Goal: Transaction & Acquisition: Purchase product/service

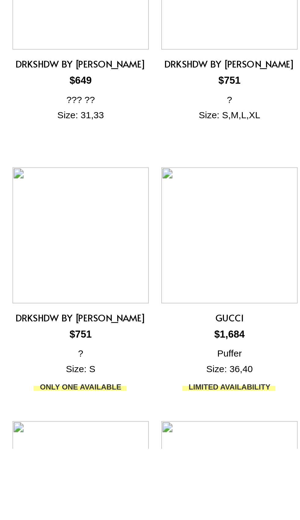
scroll to position [586, 0]
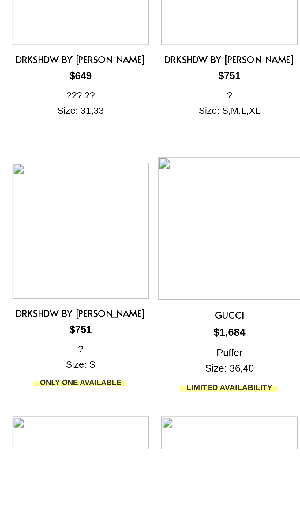
click at [106, 413] on img at bounding box center [113, 411] width 71 height 71
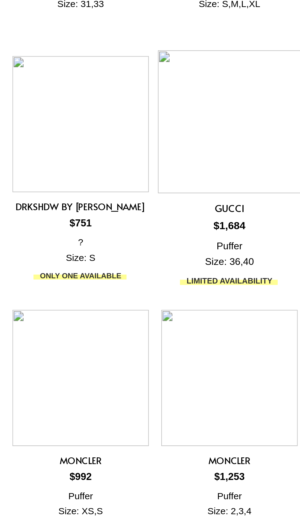
scroll to position [674, 0]
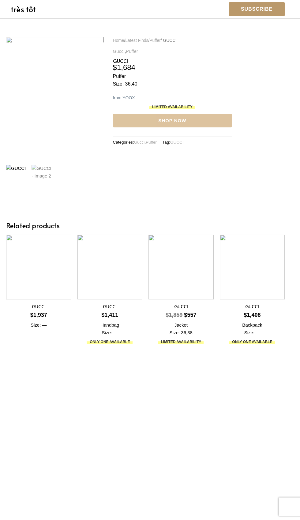
click at [140, 114] on link "Shop Now" at bounding box center [172, 121] width 119 height 14
